Goal: Find specific page/section: Find specific page/section

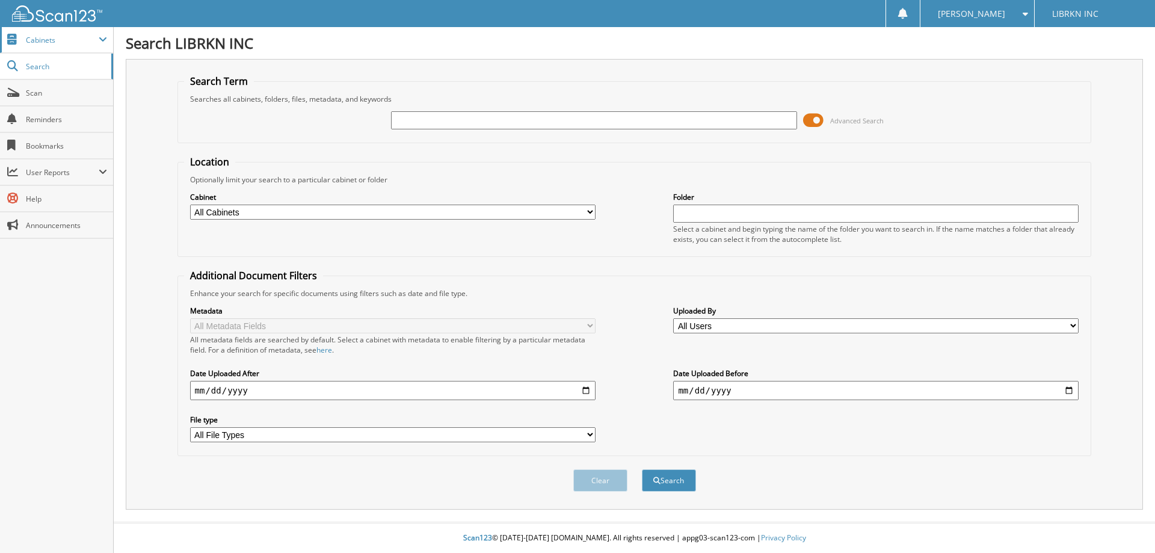
click at [57, 38] on span "Cabinets" at bounding box center [62, 40] width 73 height 10
click at [428, 123] on input "text" at bounding box center [594, 120] width 406 height 18
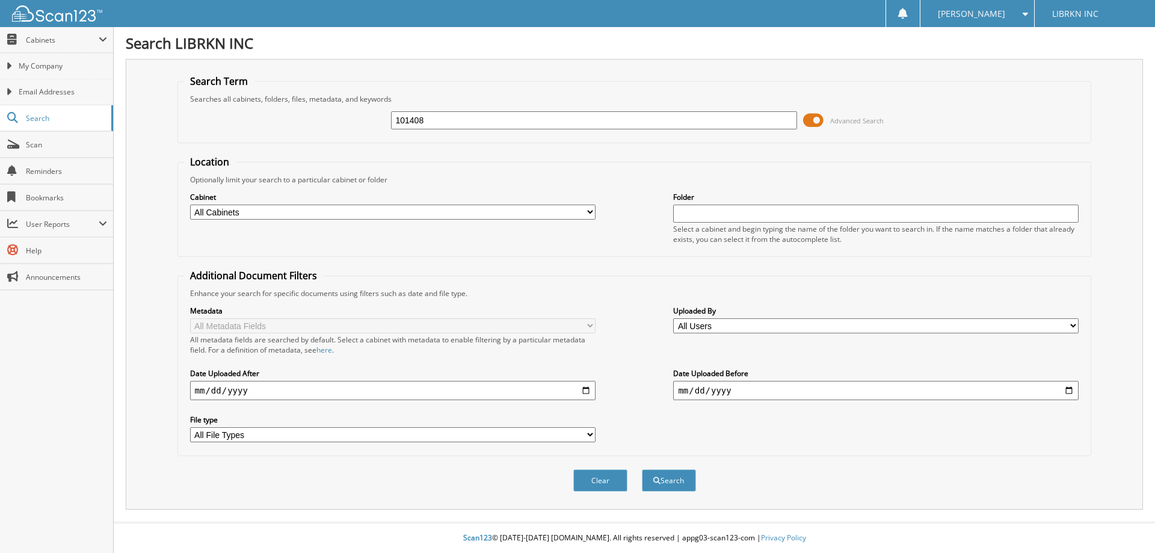
type input "101408"
click at [642, 469] on button "Search" at bounding box center [669, 480] width 54 height 22
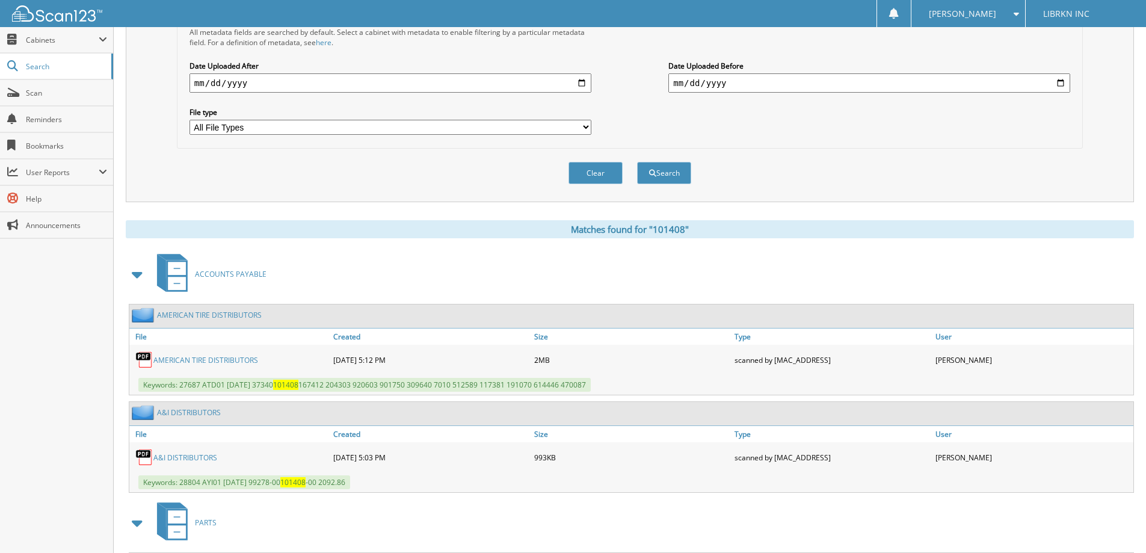
scroll to position [361, 0]
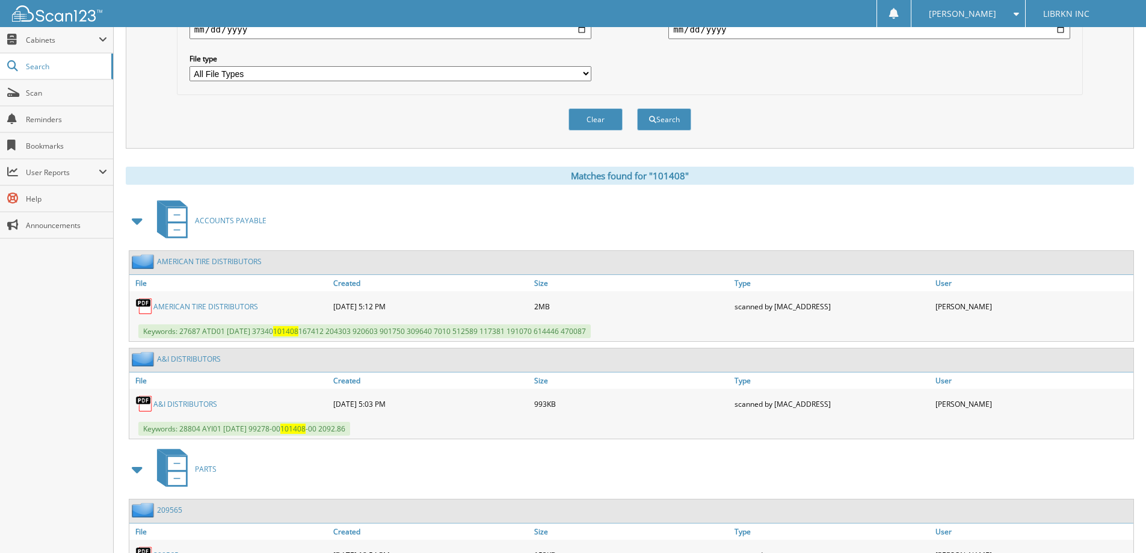
click at [167, 405] on link "A&I DISTRIBUTORS" at bounding box center [185, 404] width 64 height 10
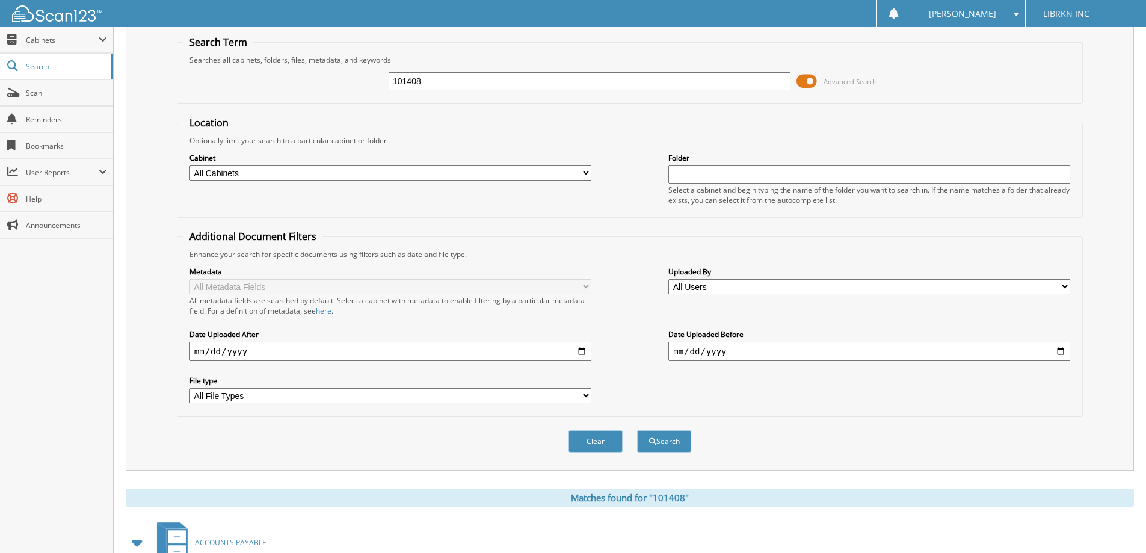
scroll to position [0, 0]
